Goal: Information Seeking & Learning: Learn about a topic

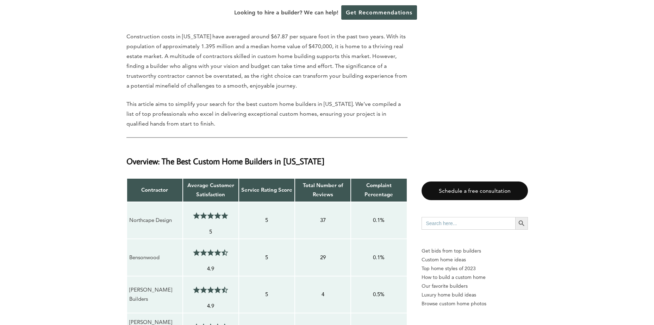
scroll to position [352, 0]
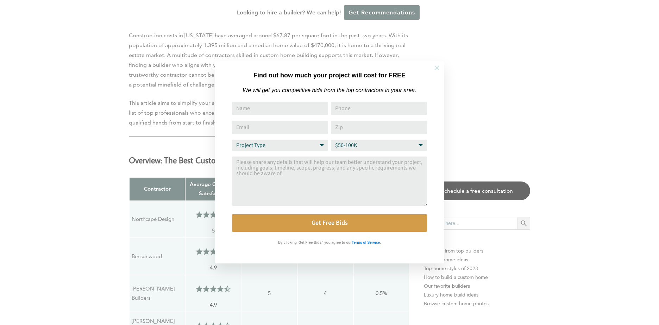
click at [436, 68] on icon at bounding box center [436, 67] width 5 height 5
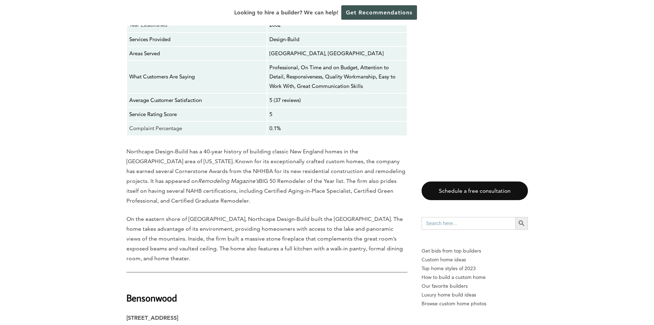
scroll to position [1161, 0]
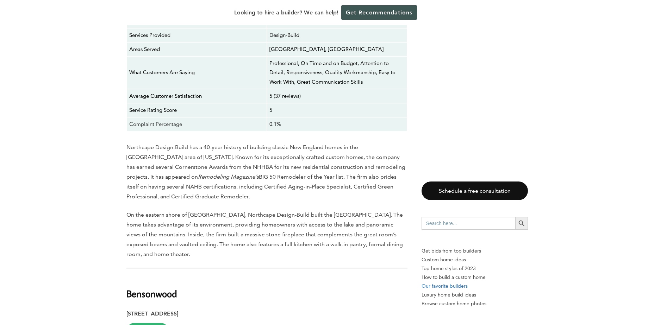
click at [441, 287] on p "Our favorite builders" at bounding box center [474, 286] width 106 height 9
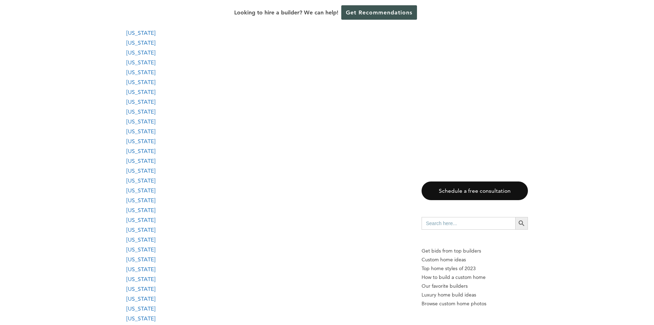
scroll to position [634, 0]
click at [147, 307] on link "[US_STATE]" at bounding box center [140, 306] width 29 height 7
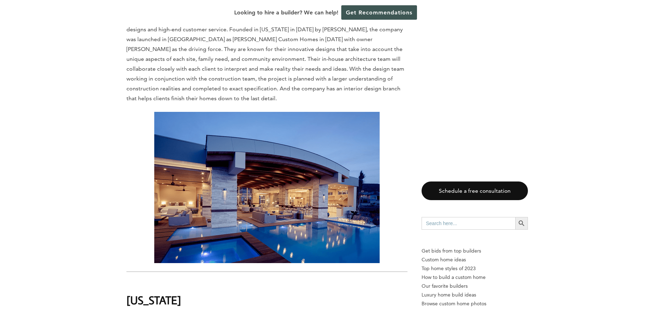
scroll to position [14556, 0]
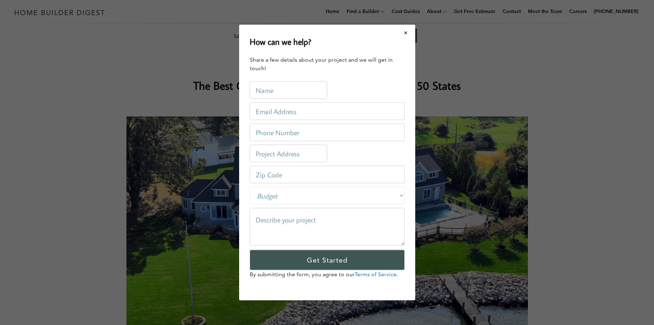
scroll to position [0, 0]
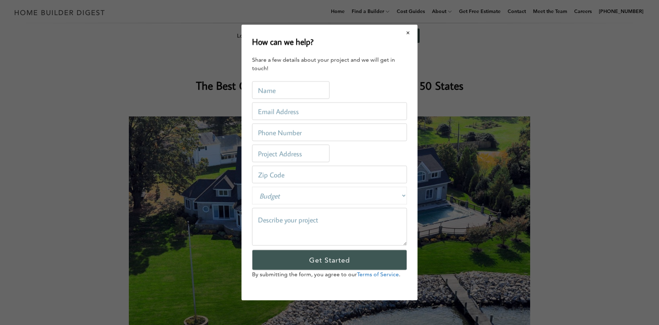
click at [409, 32] on button "Close modal" at bounding box center [408, 32] width 19 height 15
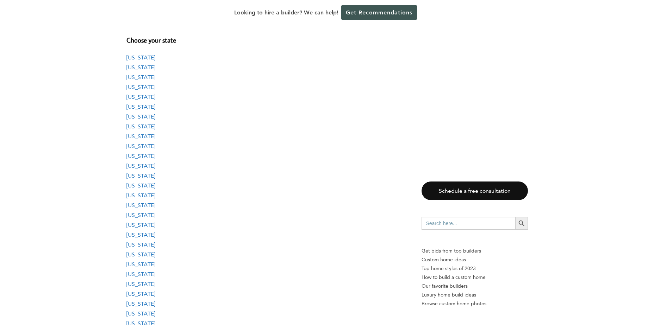
scroll to position [634, 0]
